Goal: Task Accomplishment & Management: Use online tool/utility

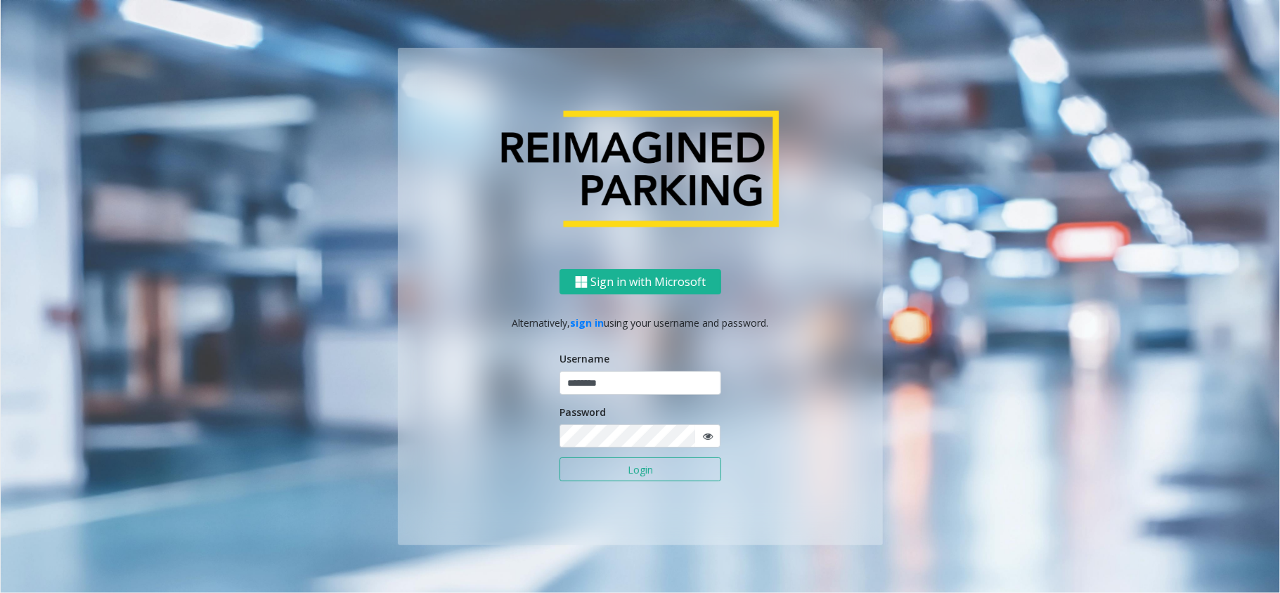
type input "********"
click at [560, 458] on button "Login" at bounding box center [641, 470] width 162 height 24
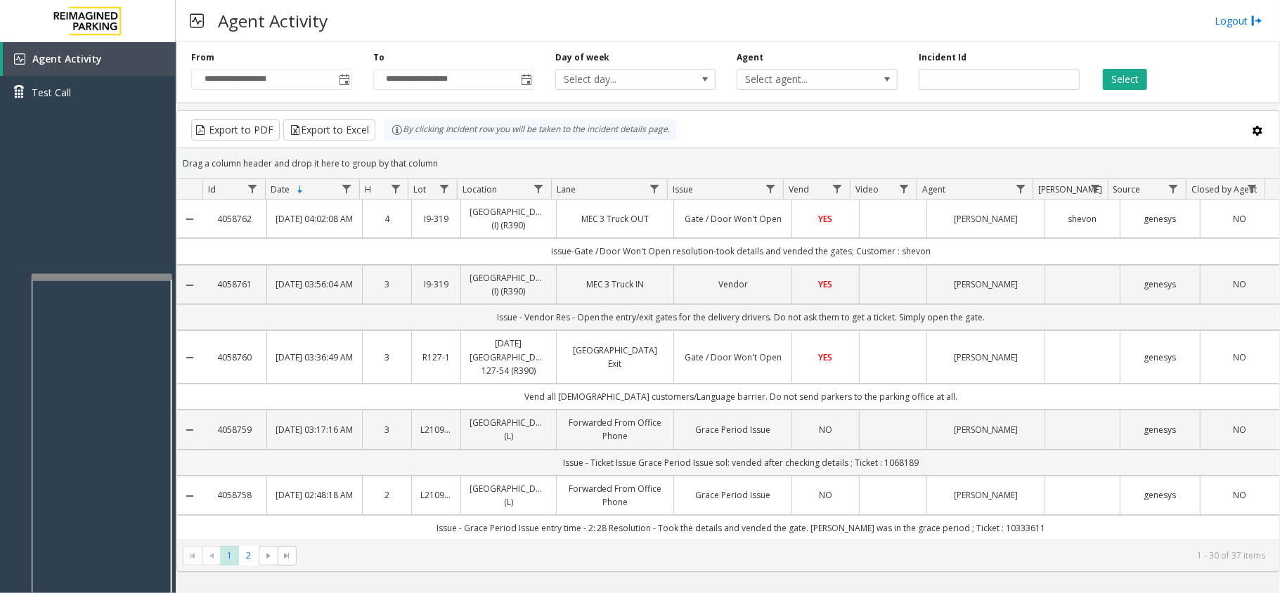
click at [110, 276] on div at bounding box center [102, 277] width 141 height 6
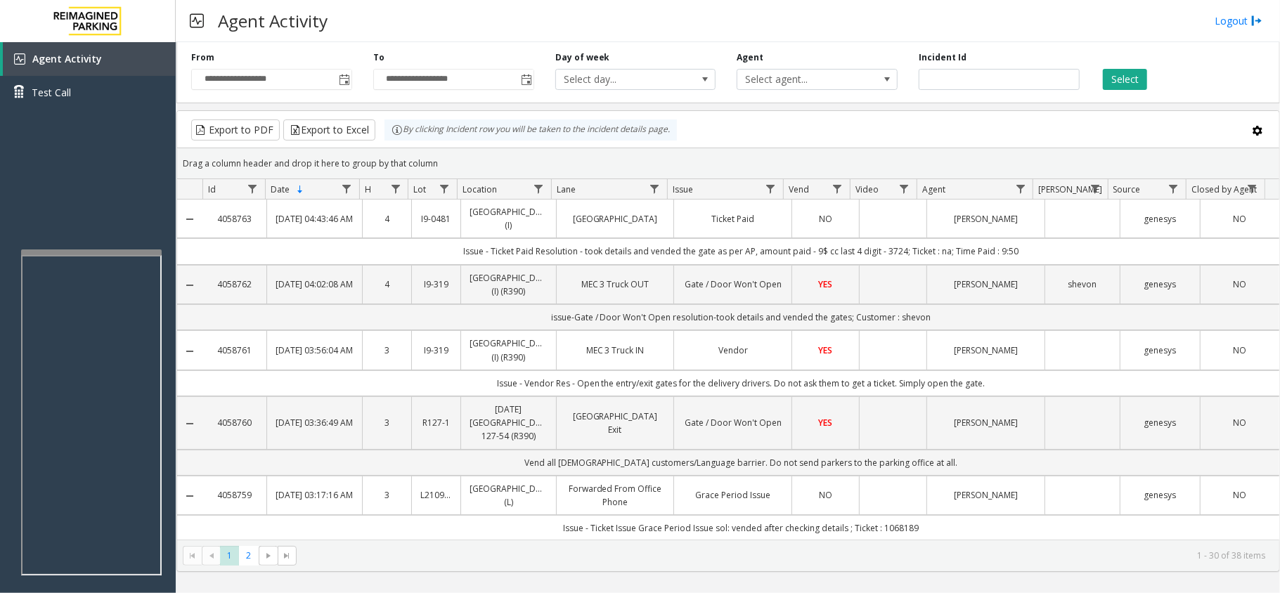
click at [79, 574] on iframe at bounding box center [91, 415] width 141 height 321
click at [110, 246] on div "Agent Activity Test Call" at bounding box center [88, 338] width 176 height 593
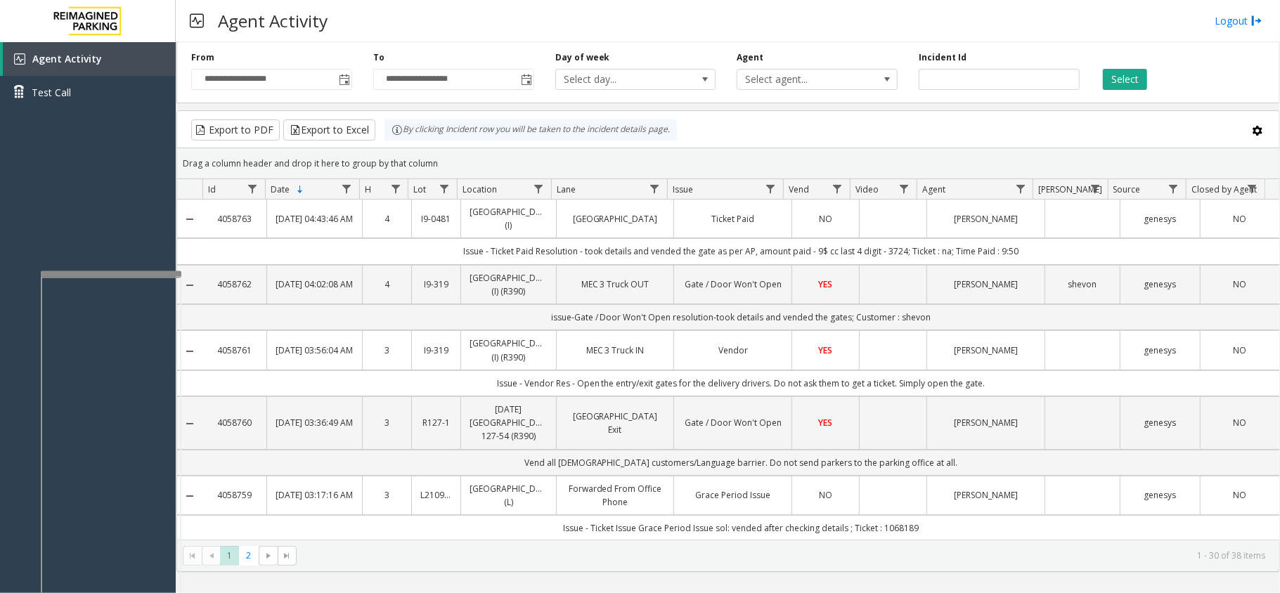
click at [125, 273] on div at bounding box center [111, 274] width 141 height 6
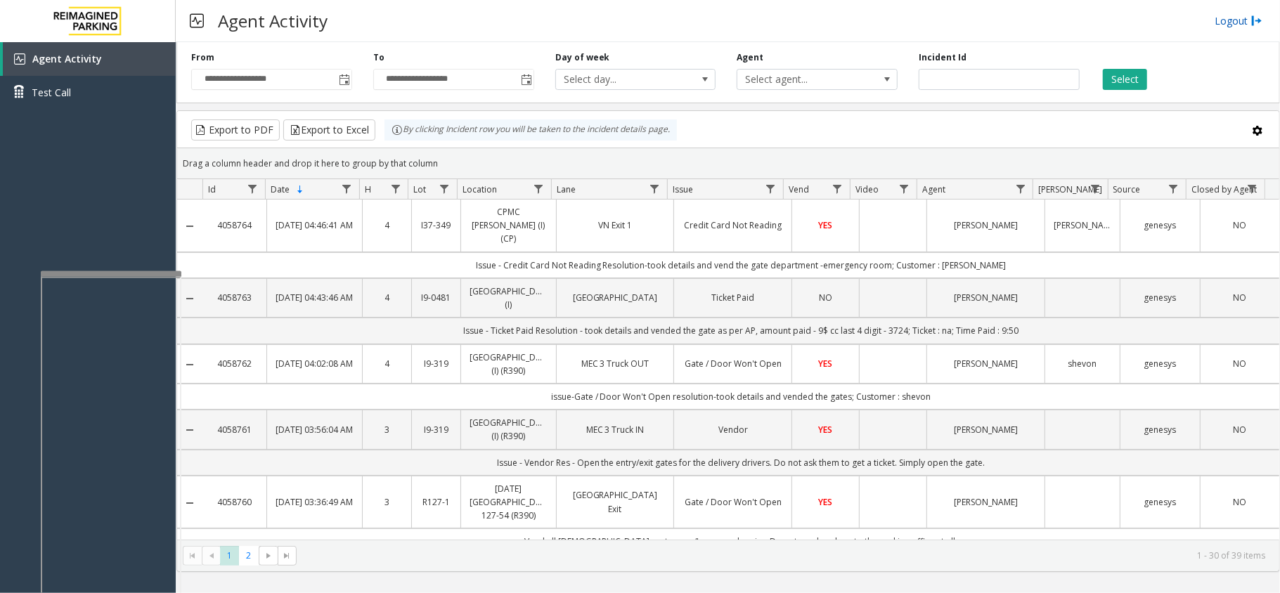
click at [1243, 20] on link "Logout" at bounding box center [1239, 20] width 48 height 15
